Goal: Task Accomplishment & Management: Manage account settings

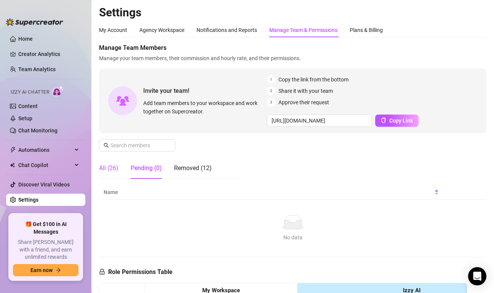
click at [102, 164] on div "All (26)" at bounding box center [108, 168] width 19 height 9
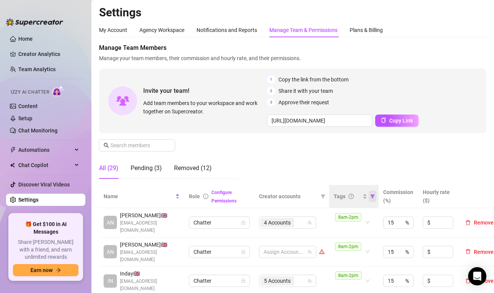
click at [372, 195] on icon "filter" at bounding box center [373, 197] width 4 height 4
click at [359, 139] on div "Manage Team Members Manage your team members, their commission and hourly rate,…" at bounding box center [292, 114] width 387 height 142
click at [298, 221] on div "4 Accounts" at bounding box center [283, 222] width 46 height 11
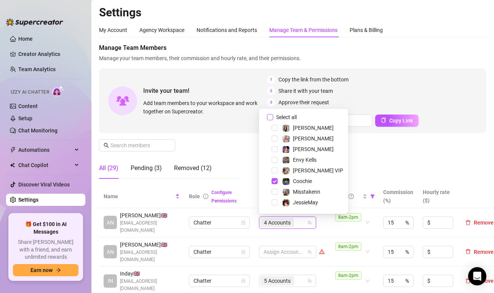
click at [269, 117] on input "Select all" at bounding box center [270, 117] width 6 height 6
checkbox input "false"
click at [414, 160] on div "Manage Team Members Manage your team members, their commission and hourly rate,…" at bounding box center [292, 114] width 387 height 142
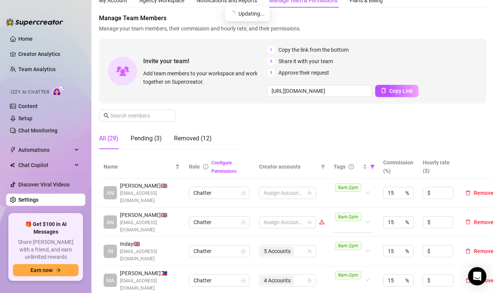
scroll to position [76, 0]
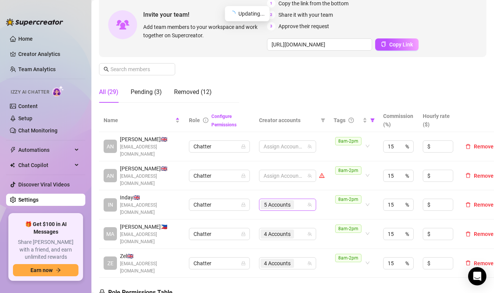
click at [305, 200] on div "5 Accounts" at bounding box center [283, 205] width 46 height 11
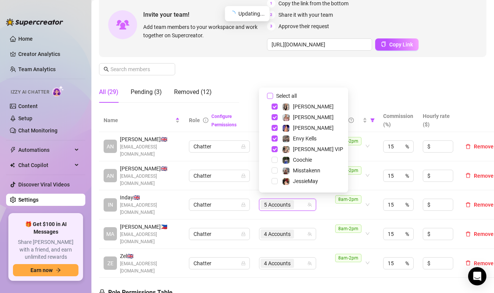
click at [271, 95] on input "Select all" at bounding box center [270, 96] width 6 height 6
checkbox input "false"
click at [299, 229] on div "4 Accounts" at bounding box center [283, 234] width 46 height 11
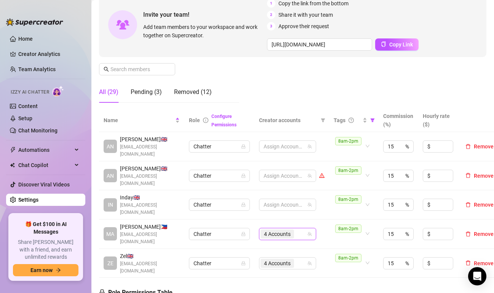
click at [299, 229] on div "4 Accounts" at bounding box center [283, 234] width 46 height 11
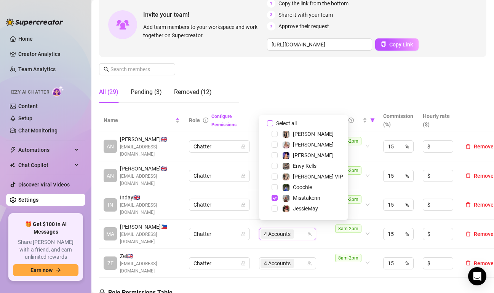
click at [272, 123] on input "Select all" at bounding box center [270, 123] width 6 height 6
click at [272, 124] on input "Select all" at bounding box center [270, 123] width 6 height 6
checkbox input "false"
click at [304, 258] on div "4 Accounts" at bounding box center [283, 263] width 46 height 11
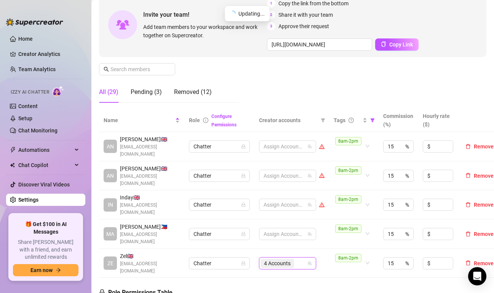
click at [302, 258] on div "4 Accounts" at bounding box center [283, 263] width 46 height 11
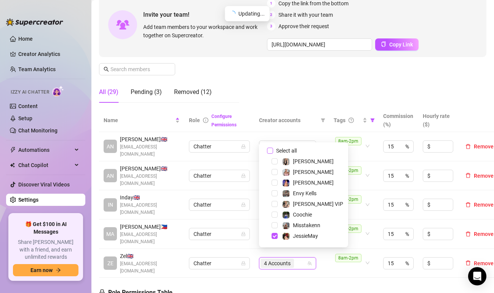
click at [270, 153] on input "Select all" at bounding box center [270, 151] width 6 height 6
click at [330, 268] on td "8am-2pm" at bounding box center [354, 263] width 50 height 29
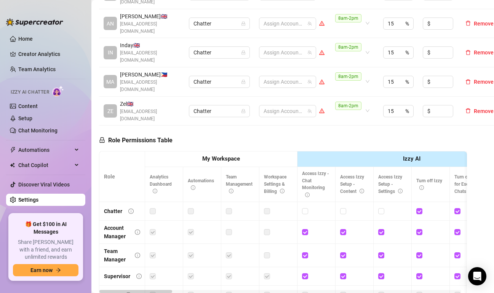
scroll to position [152, 0]
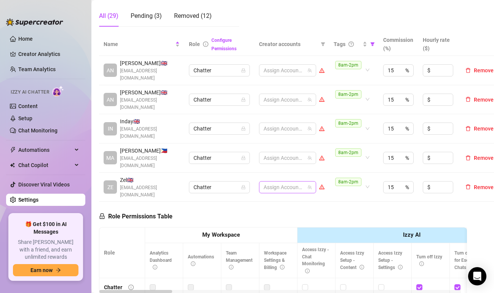
click at [302, 182] on div at bounding box center [283, 187] width 46 height 11
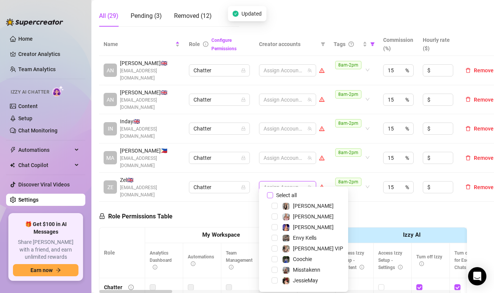
click at [273, 199] on span "Select all" at bounding box center [286, 195] width 27 height 8
click at [273, 198] on input "Select all" at bounding box center [270, 195] width 6 height 6
checkbox input "true"
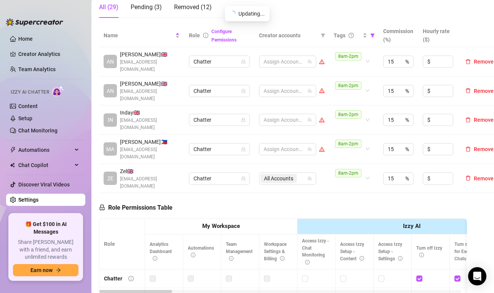
scroll to position [47, 0]
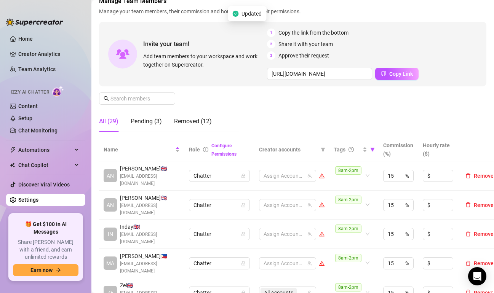
click at [395, 107] on div "Manage Team Members Manage your team members, their commission and hourly rate,…" at bounding box center [292, 68] width 387 height 142
